Goal: Task Accomplishment & Management: Manage account settings

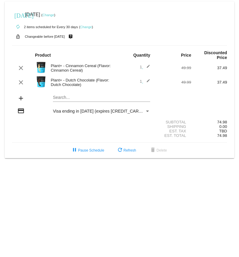
click at [148, 64] on mat-icon "edit" at bounding box center [146, 67] width 7 height 7
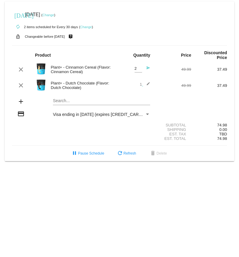
type input "2"
click at [139, 66] on input "2" at bounding box center [138, 68] width 7 height 4
click at [43, 132] on div "Est. Tax TBD" at bounding box center [119, 134] width 215 height 4
click at [118, 81] on div "Plant+ - Dutch Chocolate (Flavor: Dutch Chocolate)" at bounding box center [84, 85] width 72 height 9
click at [140, 82] on span "1 edit" at bounding box center [145, 84] width 10 height 4
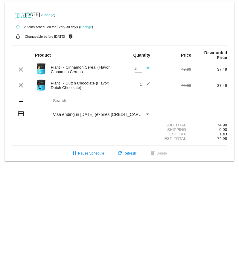
click at [143, 82] on mat-icon "edit" at bounding box center [146, 85] width 7 height 7
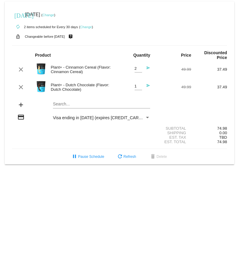
click at [166, 92] on mat-card-content "Product Quantity Price Discounted Price clear Plant+ - Cinnamon Cereal (Flavor:…" at bounding box center [119, 96] width 215 height 103
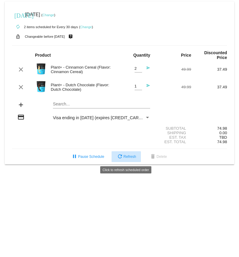
click at [127, 156] on span "refresh Refresh" at bounding box center [126, 156] width 20 height 4
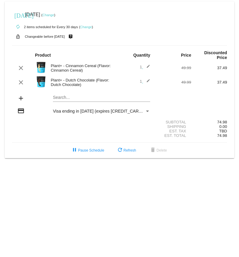
click at [150, 64] on mat-icon "edit" at bounding box center [146, 67] width 7 height 7
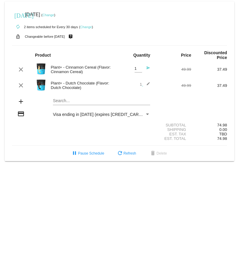
click at [140, 66] on input "1" at bounding box center [138, 68] width 7 height 4
type input "2"
click at [140, 66] on input "2" at bounding box center [138, 68] width 7 height 4
click at [148, 66] on mat-icon "send" at bounding box center [146, 69] width 7 height 7
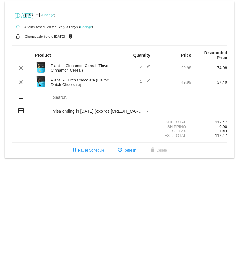
click at [54, 13] on link "Change" at bounding box center [48, 15] width 12 height 4
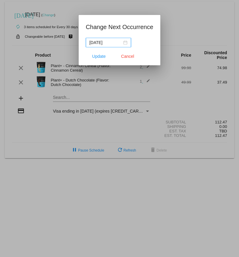
click at [122, 43] on div "[DATE]" at bounding box center [108, 42] width 38 height 7
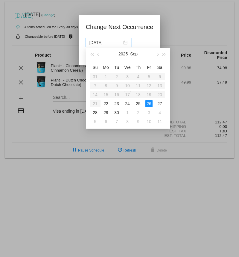
click at [122, 43] on div "[DATE]" at bounding box center [108, 42] width 38 height 7
click at [137, 36] on app-change-next-occurrence-dialog "Change Next Occurrence [DATE] Update Cancel" at bounding box center [120, 43] width 68 height 43
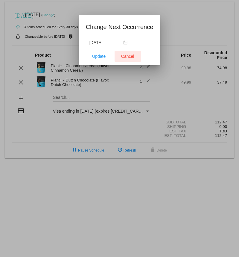
click at [126, 57] on span "Cancel" at bounding box center [127, 56] width 13 height 5
